Goal: Navigation & Orientation: Find specific page/section

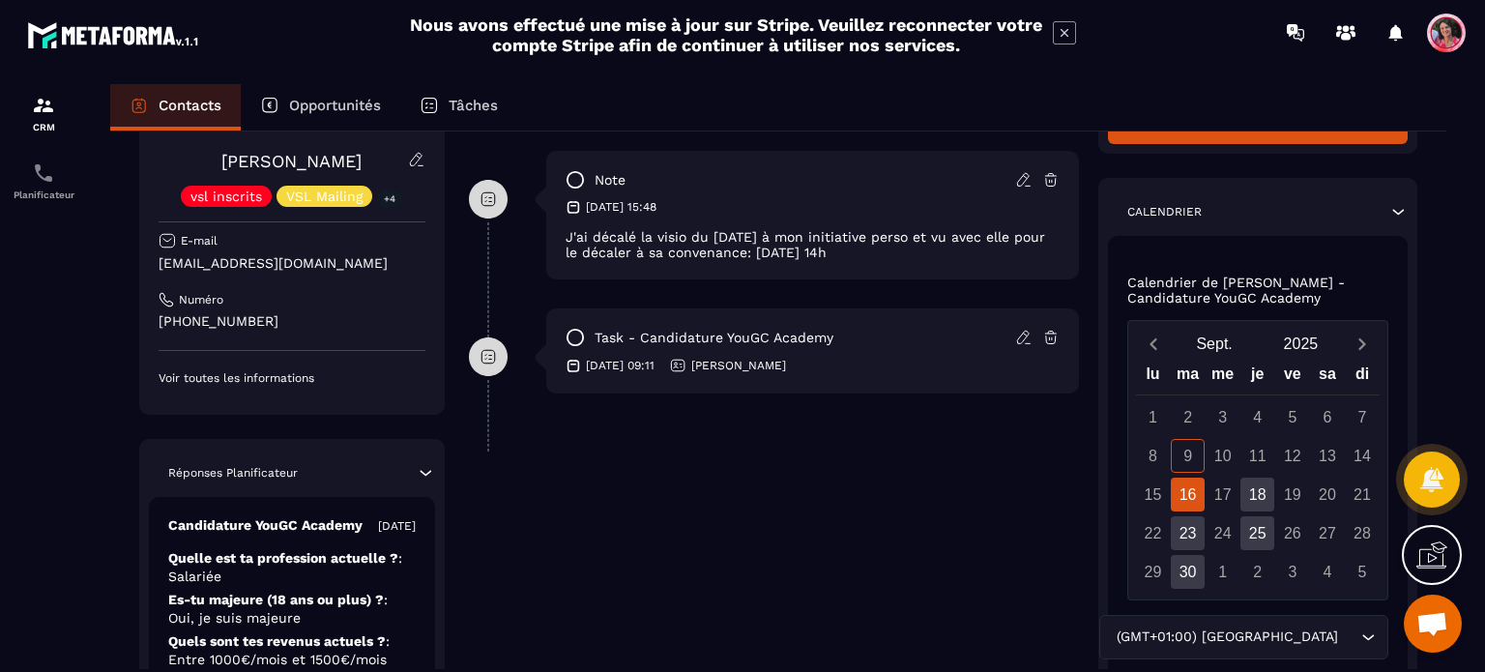
scroll to position [371, 0]
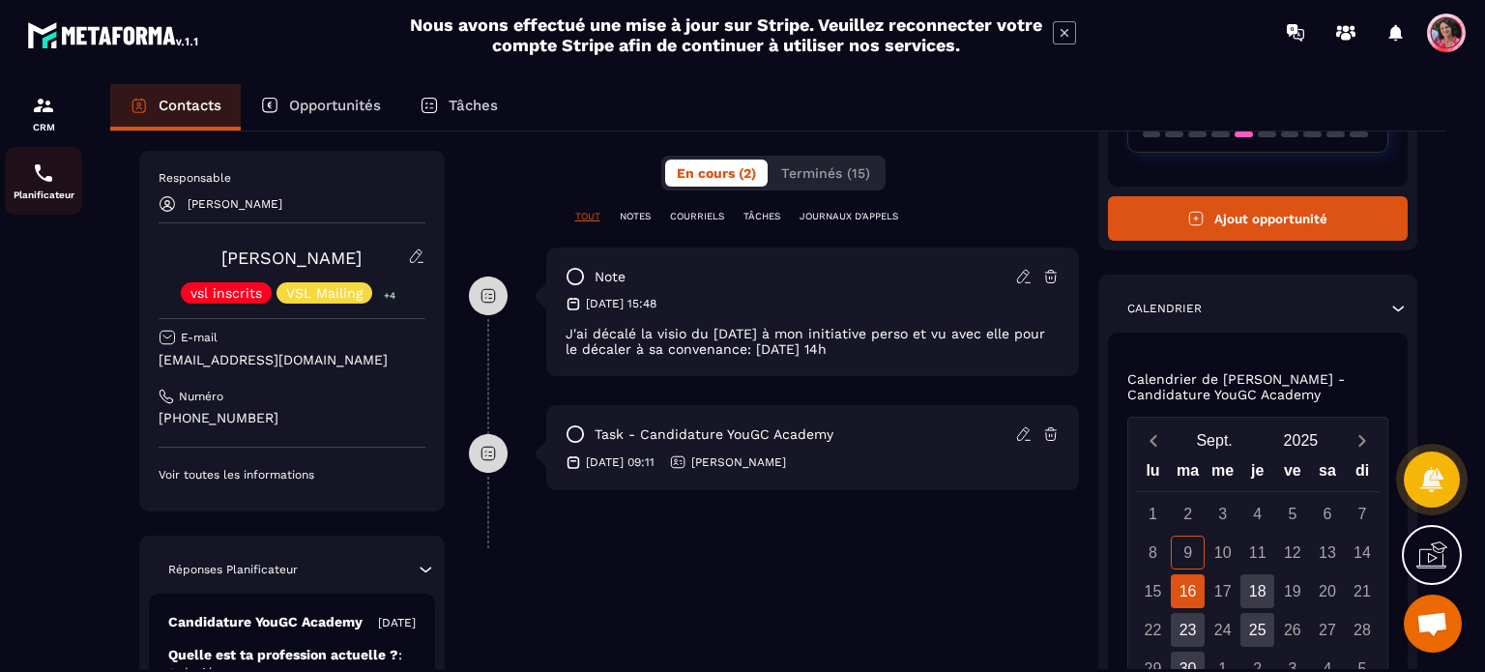
click at [57, 185] on div "Planificateur" at bounding box center [43, 180] width 77 height 39
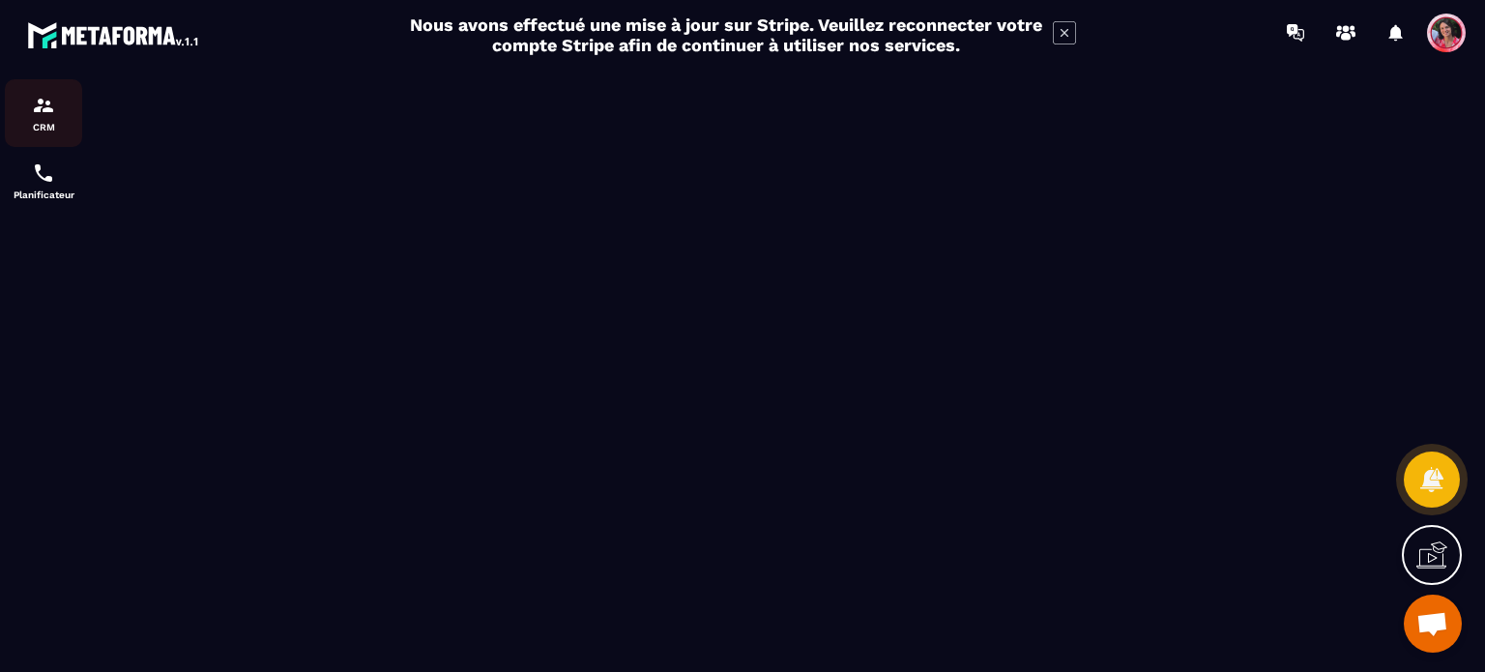
click at [48, 117] on div "CRM" at bounding box center [43, 113] width 77 height 39
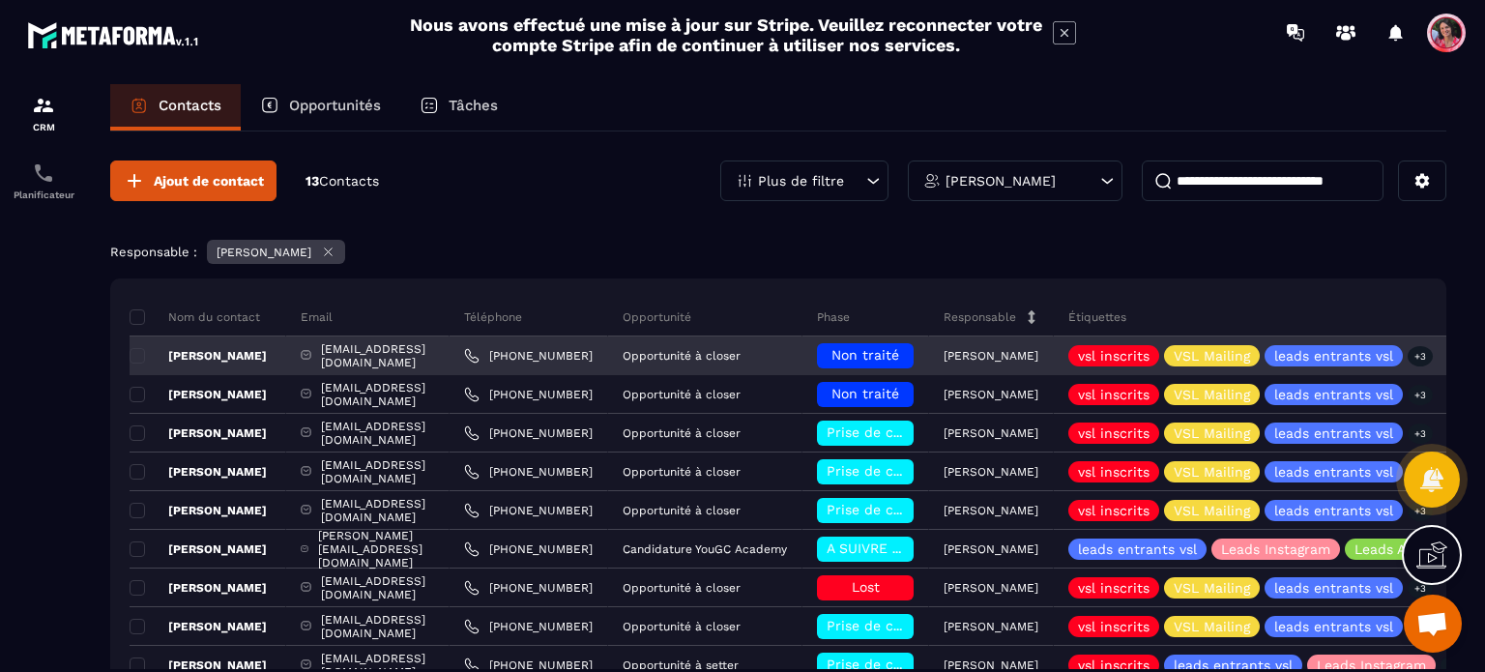
click at [443, 359] on div "[EMAIL_ADDRESS][DOMAIN_NAME]" at bounding box center [367, 355] width 163 height 39
click at [449, 355] on div "[EMAIL_ADDRESS][DOMAIN_NAME]" at bounding box center [367, 355] width 163 height 39
click at [286, 351] on div "[PERSON_NAME]" at bounding box center [208, 355] width 157 height 39
